Goal: Task Accomplishment & Management: Manage account settings

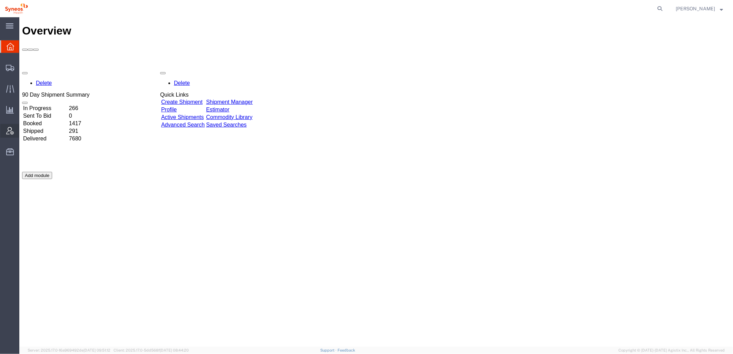
click at [10, 128] on icon at bounding box center [10, 131] width 8 height 8
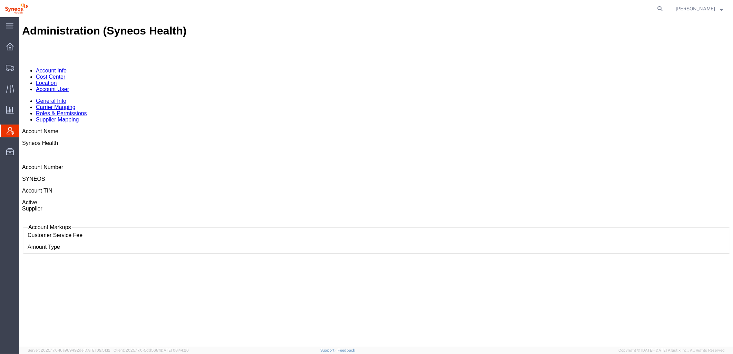
click at [69, 86] on link "Account User" at bounding box center [52, 89] width 33 height 6
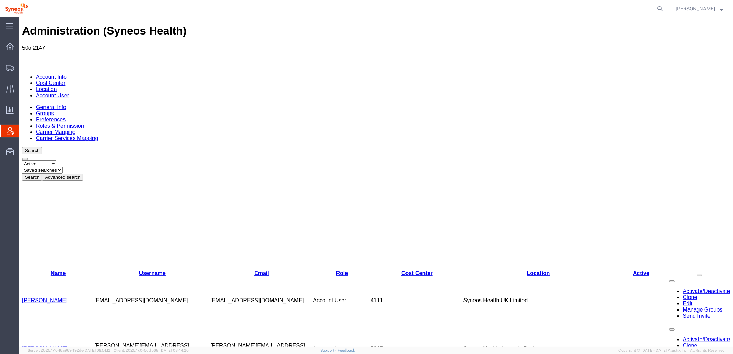
click at [83, 173] on button "Advanced search" at bounding box center [62, 176] width 41 height 7
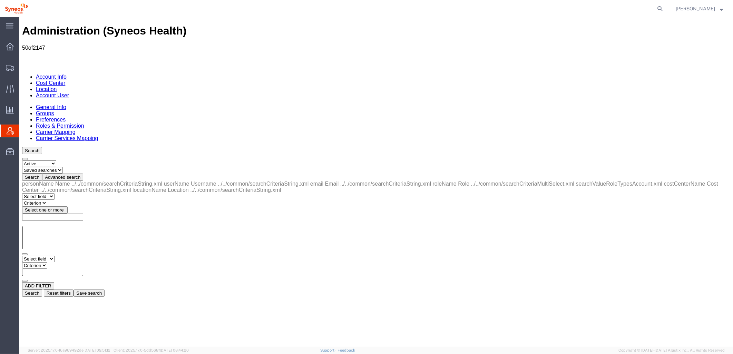
click at [53, 255] on select "Select field Cost Center Email Location Name Role Username" at bounding box center [38, 258] width 32 height 7
select select "locationName"
click at [22, 255] on select "Select field Cost Center Email Location Name Role Username" at bounding box center [38, 258] width 32 height 7
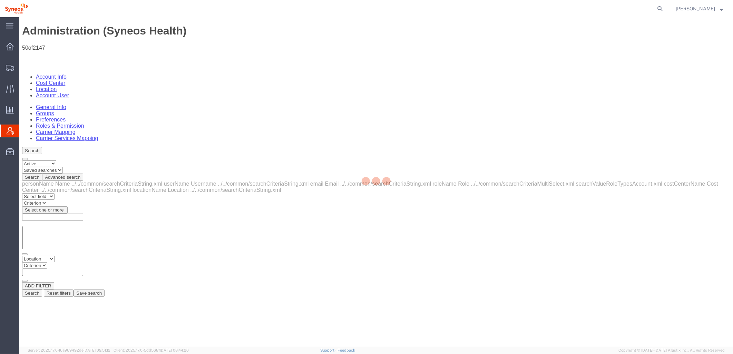
click at [129, 105] on div at bounding box center [376, 182] width 714 height 330
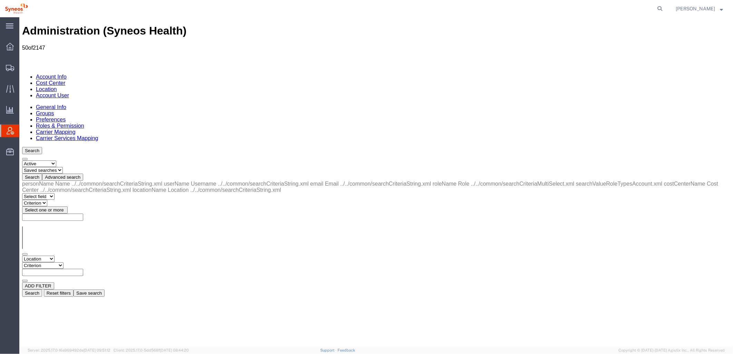
drag, startPoint x: 123, startPoint y: 105, endPoint x: 122, endPoint y: 111, distance: 6.9
click at [63, 262] on select "Criterion contains does not contain is is blank is not blank starts with" at bounding box center [42, 265] width 41 height 7
select select "contains"
click at [63, 262] on select "Criterion contains does not contain is is blank is not blank starts with" at bounding box center [42, 265] width 41 height 7
type input "zdnu"
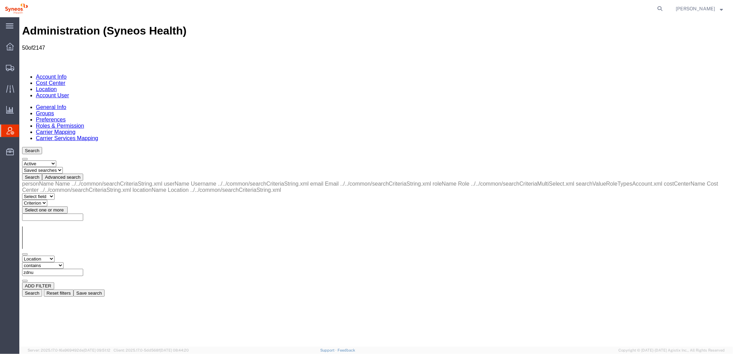
click at [42, 289] on button "Search" at bounding box center [32, 292] width 20 height 7
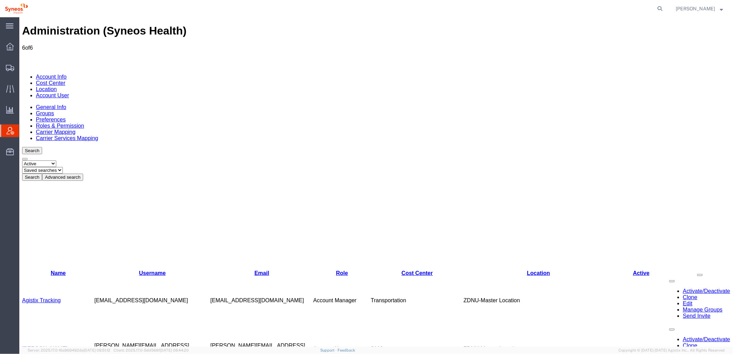
click at [60, 345] on link "[PERSON_NAME]" at bounding box center [45, 348] width 46 height 6
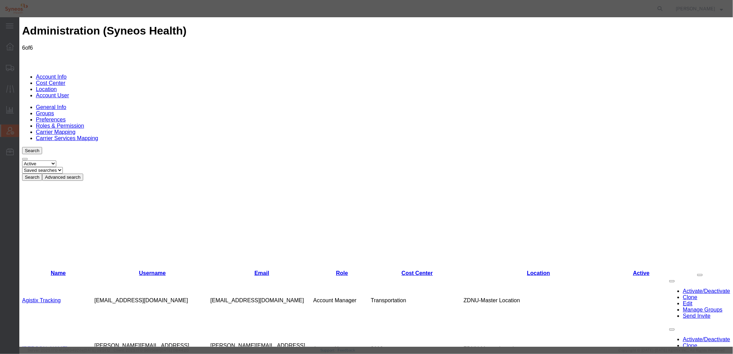
select select "DEPARTMENT"
drag, startPoint x: 269, startPoint y: 101, endPoint x: 419, endPoint y: 96, distance: 150.6
type input "W"
type input "[GEOGRAPHIC_DATA]"
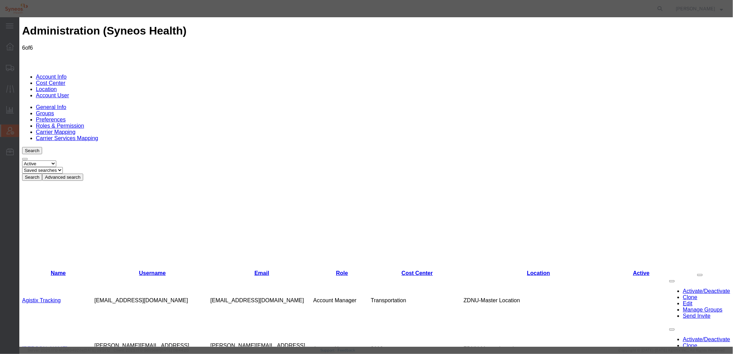
select select "{"locationId":"48890","street1":"171 al. Solidarności","street2":"","oneLineAdd…"
type input "171 al. Solidarności"
type input "[GEOGRAPHIC_DATA]"
type input "00-877"
select select "PL"
